Goal: Browse casually: Explore the website without a specific task or goal

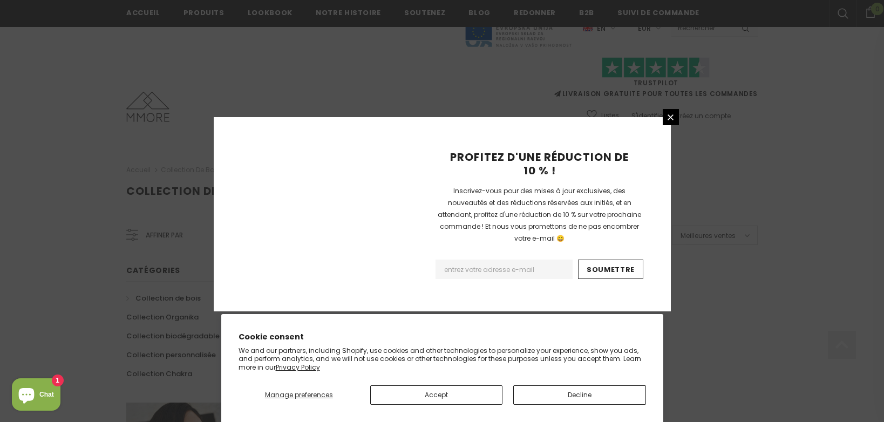
scroll to position [710, 0]
